Goal: Information Seeking & Learning: Learn about a topic

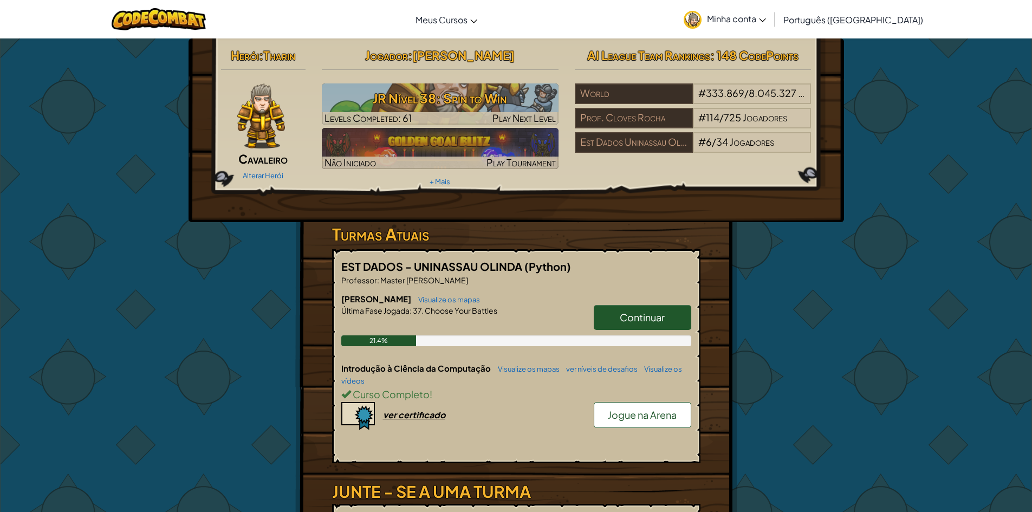
click at [635, 317] on span "Continuar" at bounding box center [642, 317] width 45 height 12
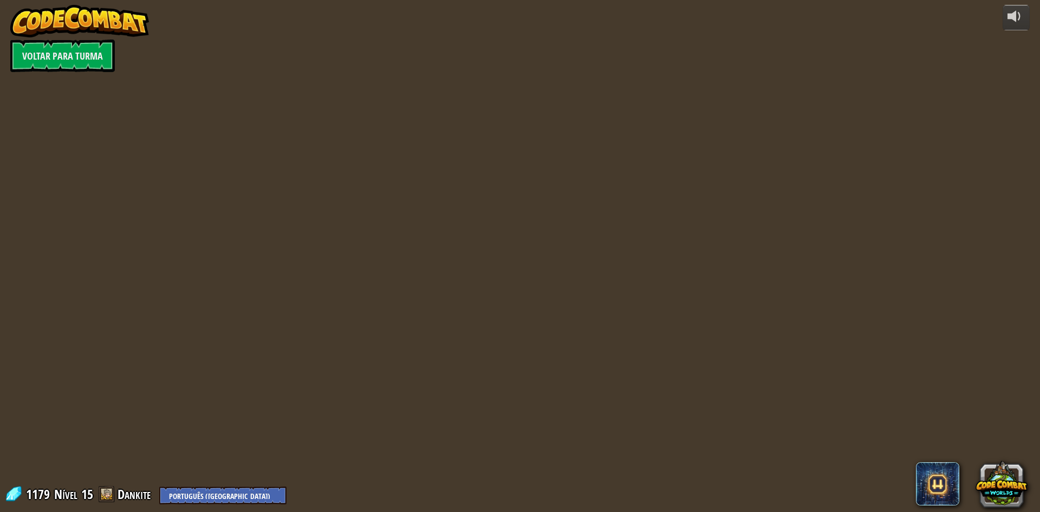
select select "pt-BR"
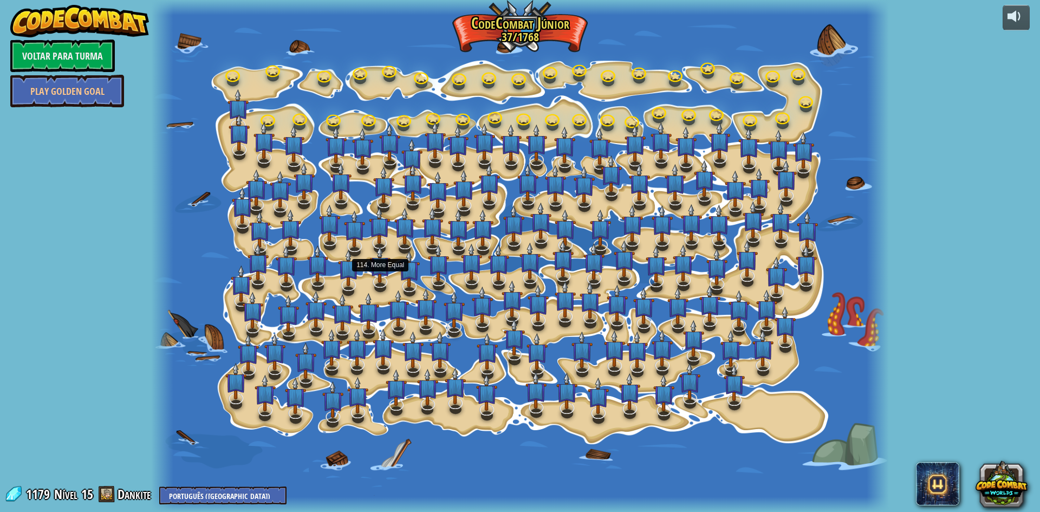
select select "pt-BR"
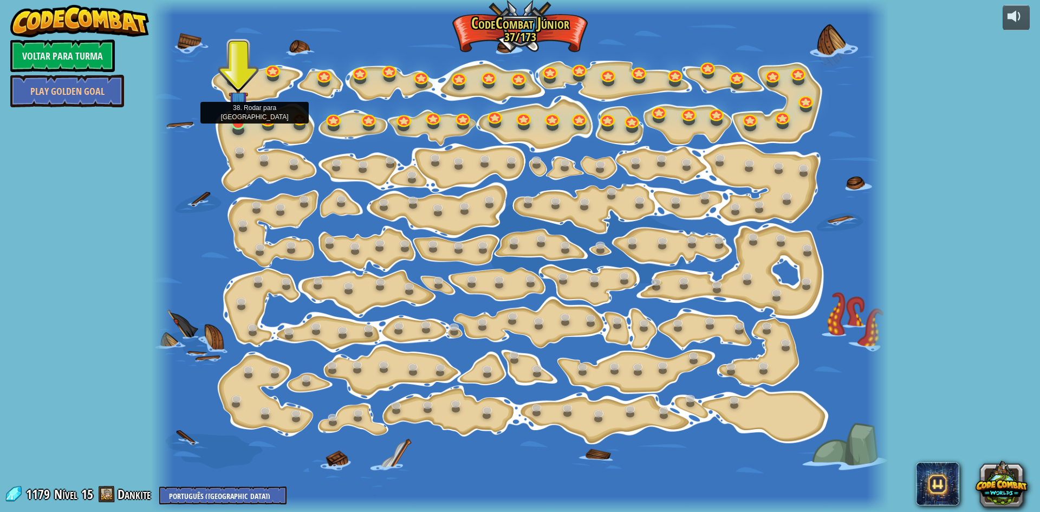
click at [245, 124] on div at bounding box center [238, 122] width 15 height 16
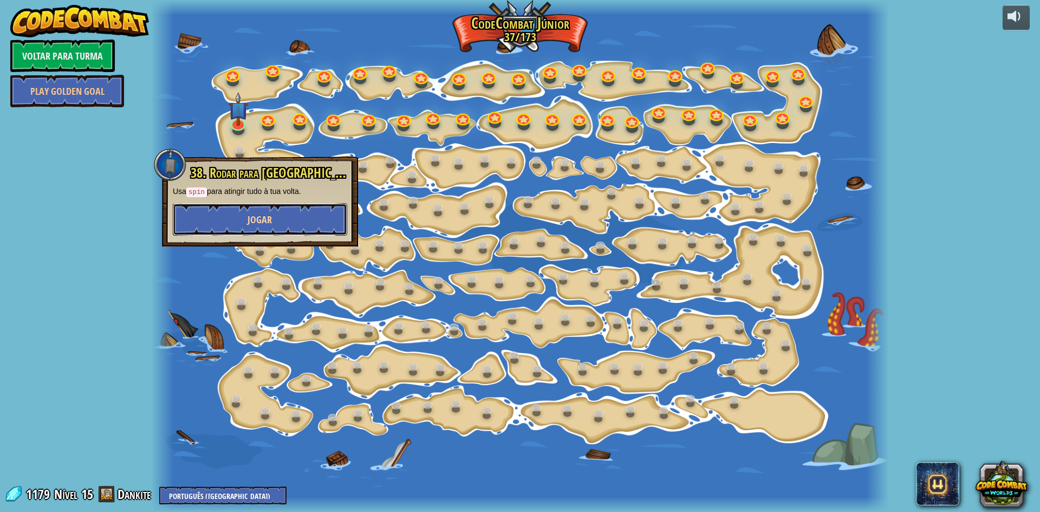
click at [247, 216] on button "Jogar" at bounding box center [260, 219] width 174 height 33
